Goal: Information Seeking & Learning: Stay updated

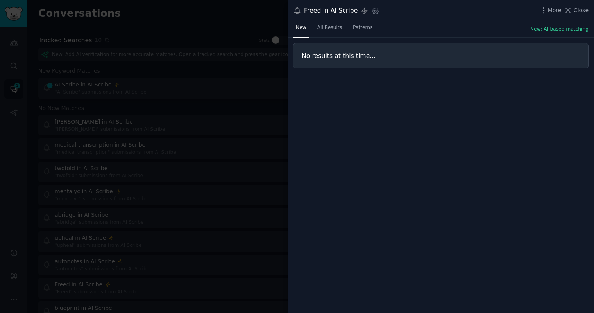
click at [220, 92] on div at bounding box center [297, 156] width 594 height 313
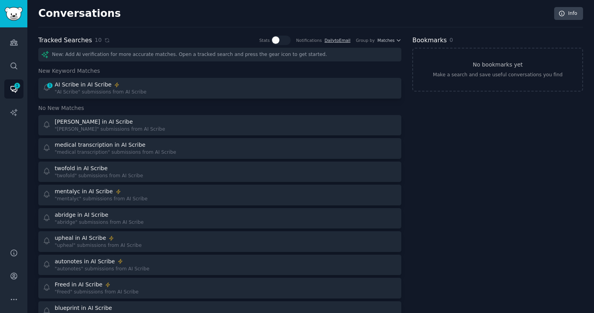
click at [163, 73] on h3 "New Keyword Matches" at bounding box center [219, 71] width 363 height 8
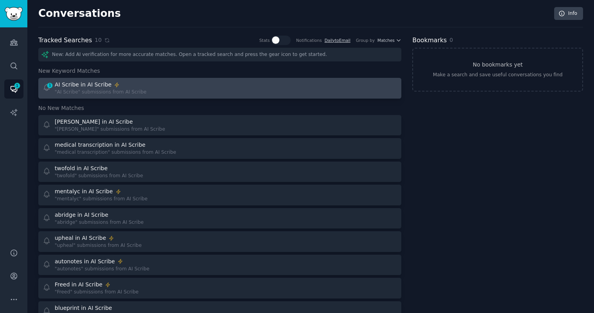
click at [154, 85] on div "1 AI Scribe in AI Scribe "AI Scribe" submissions from AI Scribe" at bounding box center [129, 88] width 172 height 15
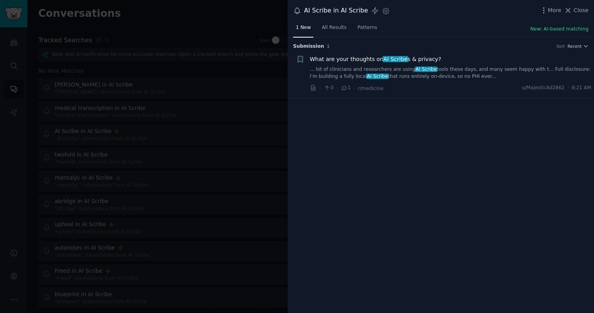
click at [154, 84] on div at bounding box center [297, 156] width 594 height 313
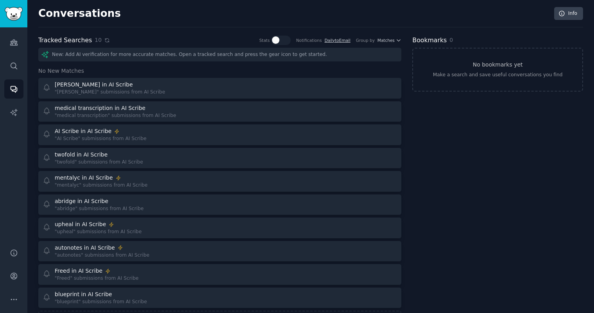
click at [104, 41] on icon at bounding box center [106, 40] width 5 height 5
